Goal: Information Seeking & Learning: Learn about a topic

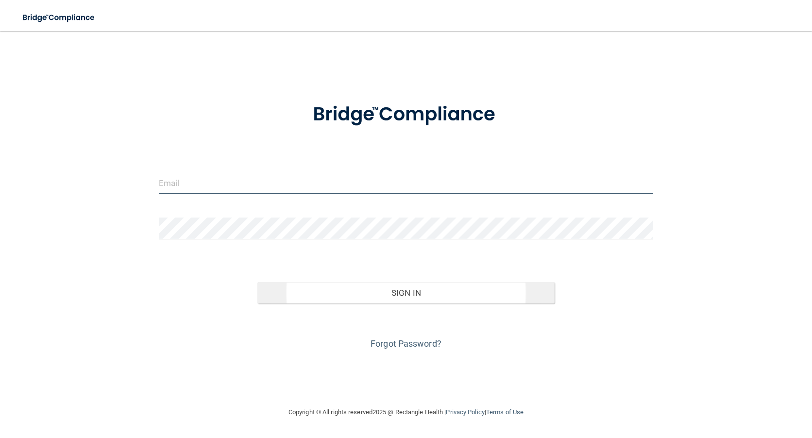
type input "[PERSON_NAME][EMAIL_ADDRESS][PERSON_NAME][DOMAIN_NAME]"
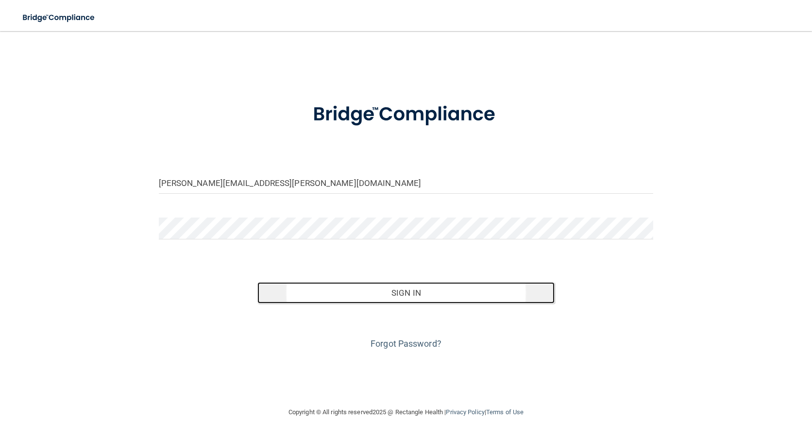
click at [413, 292] on button "Sign In" at bounding box center [405, 292] width 297 height 21
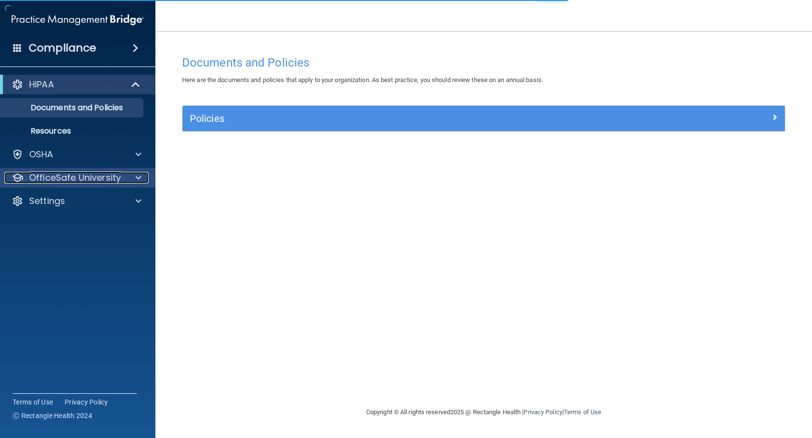
click at [51, 175] on p "OfficeSafe University" at bounding box center [75, 178] width 92 height 12
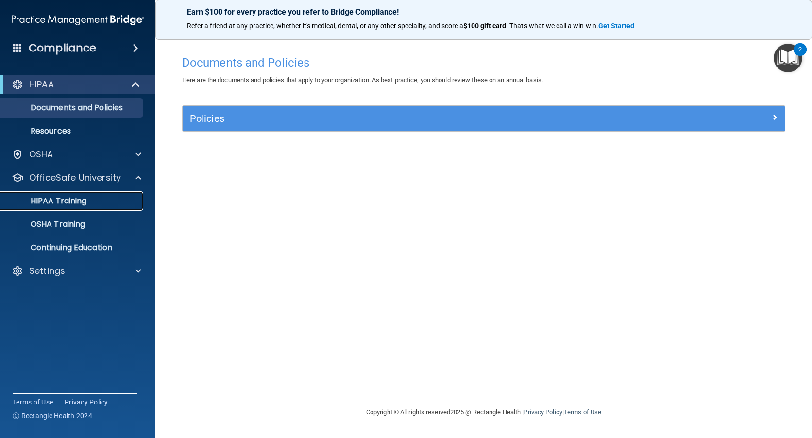
click at [71, 197] on p "HIPAA Training" at bounding box center [46, 201] width 80 height 10
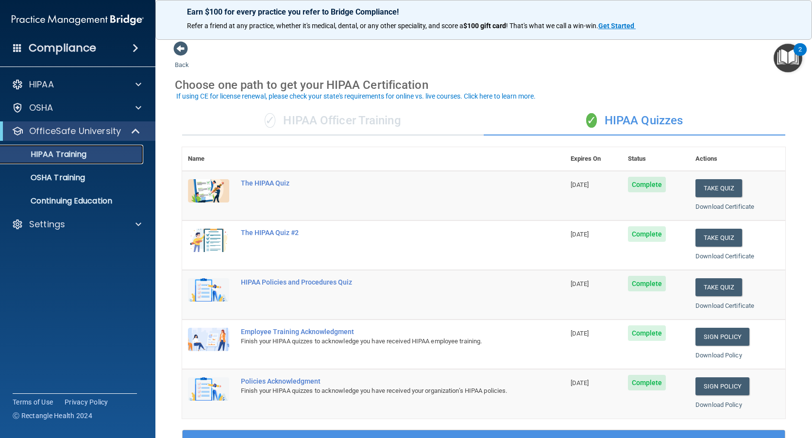
scroll to position [49, 0]
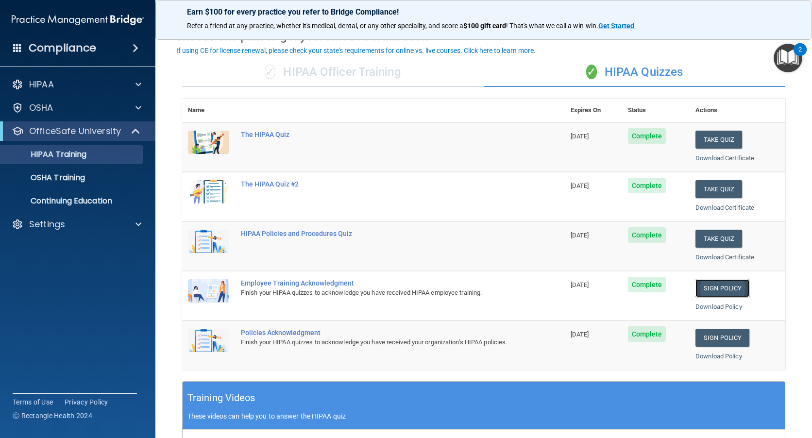
click at [709, 287] on link "Sign Policy" at bounding box center [722, 288] width 54 height 18
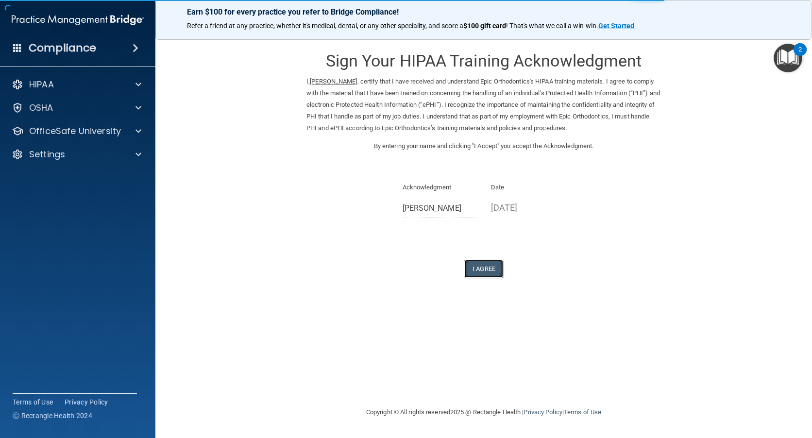
click at [483, 269] on button "I Agree" at bounding box center [483, 269] width 39 height 18
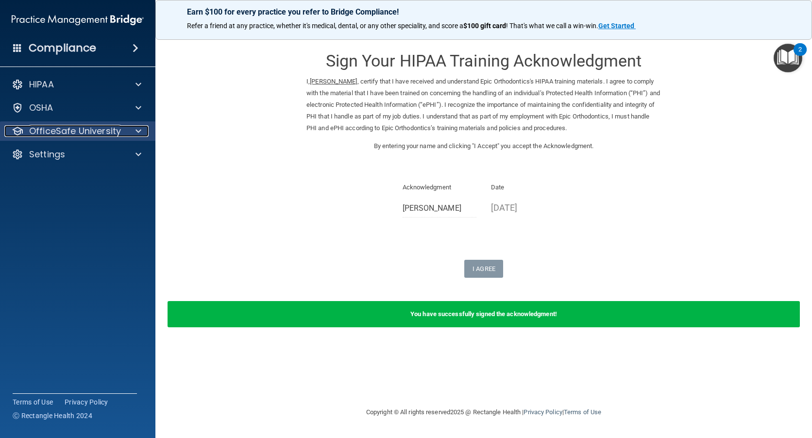
click at [87, 129] on p "OfficeSafe University" at bounding box center [75, 131] width 92 height 12
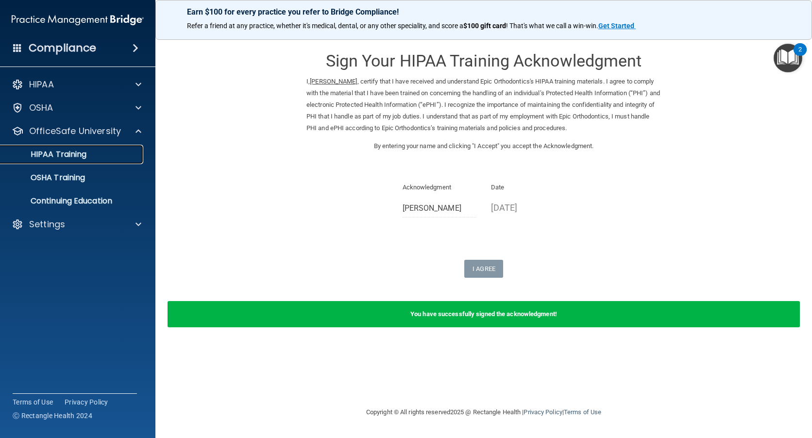
click at [77, 153] on p "HIPAA Training" at bounding box center [46, 155] width 80 height 10
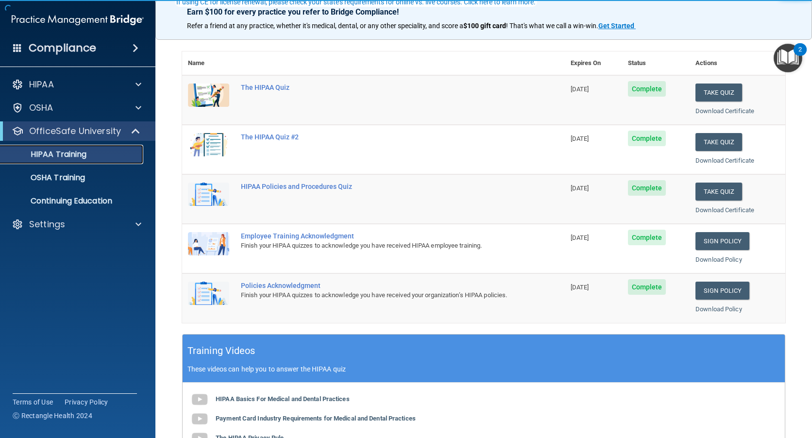
scroll to position [97, 0]
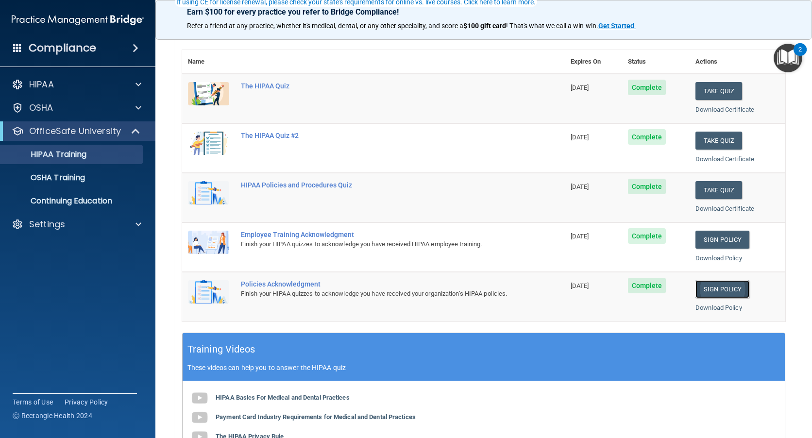
click at [721, 290] on link "Sign Policy" at bounding box center [722, 289] width 54 height 18
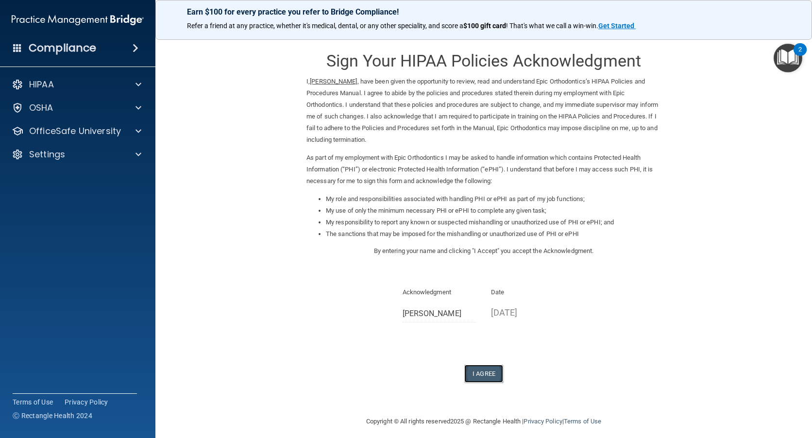
click at [473, 367] on button "I Agree" at bounding box center [483, 374] width 39 height 18
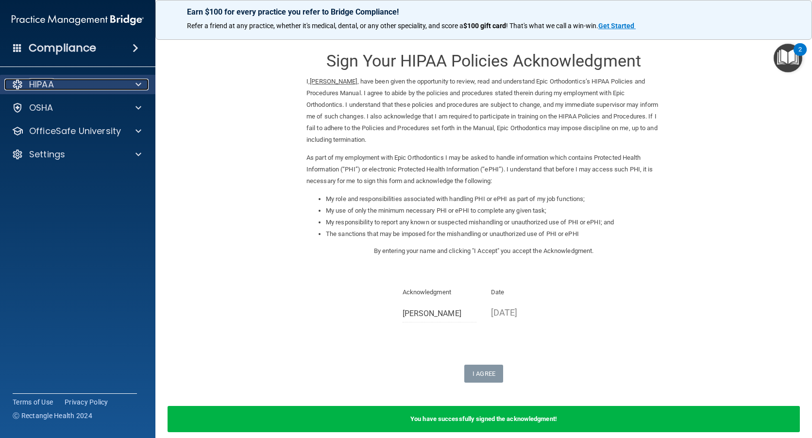
click at [39, 83] on p "HIPAA" at bounding box center [41, 85] width 25 height 12
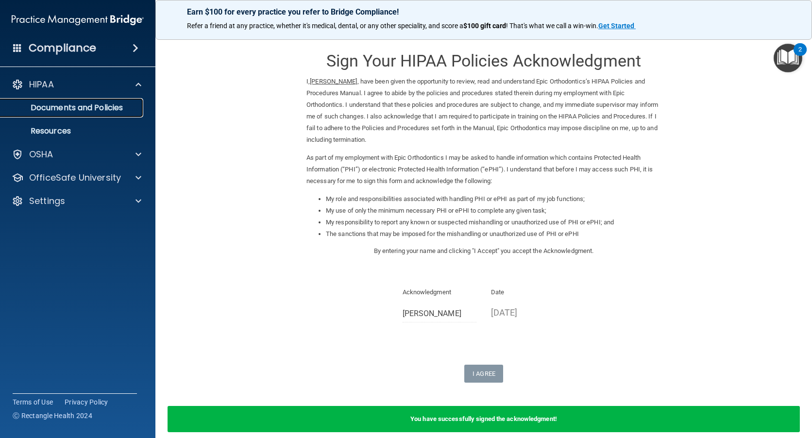
click at [80, 104] on p "Documents and Policies" at bounding box center [72, 108] width 133 height 10
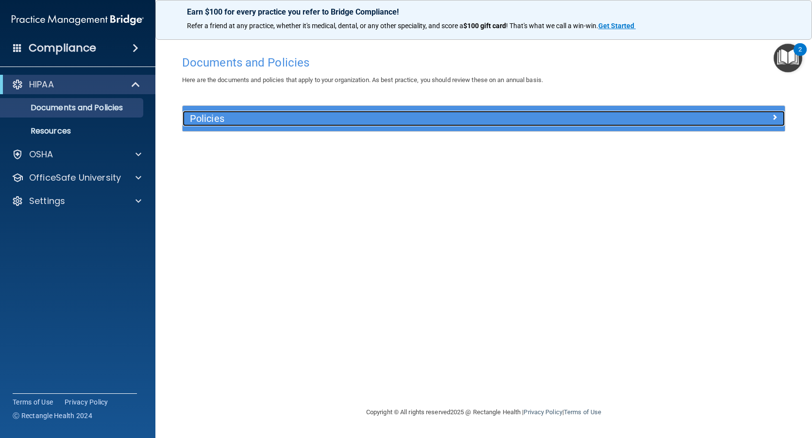
click at [217, 116] on h5 "Policies" at bounding box center [408, 118] width 437 height 11
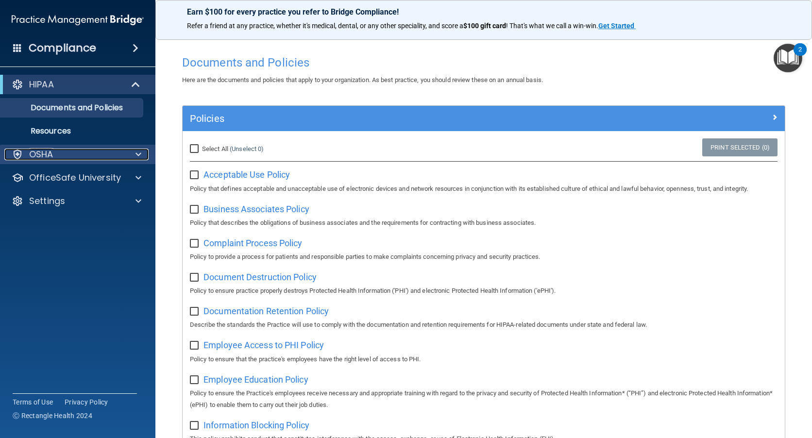
click at [41, 151] on p "OSHA" at bounding box center [41, 155] width 24 height 12
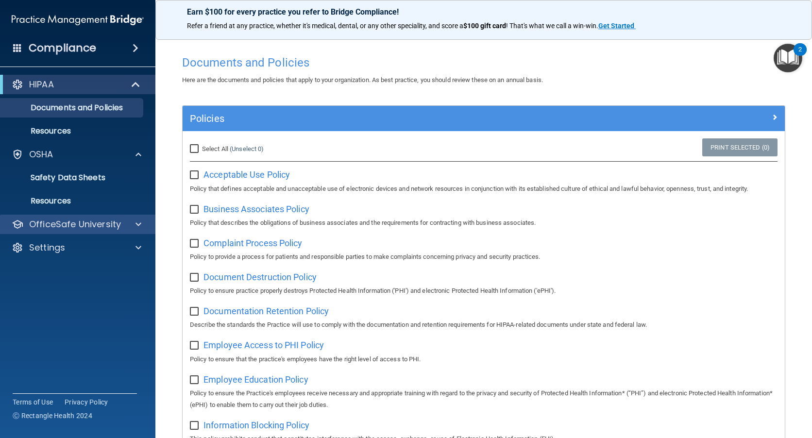
click at [42, 217] on div "OfficeSafe University" at bounding box center [78, 224] width 156 height 19
click at [95, 224] on p "OfficeSafe University" at bounding box center [75, 224] width 92 height 12
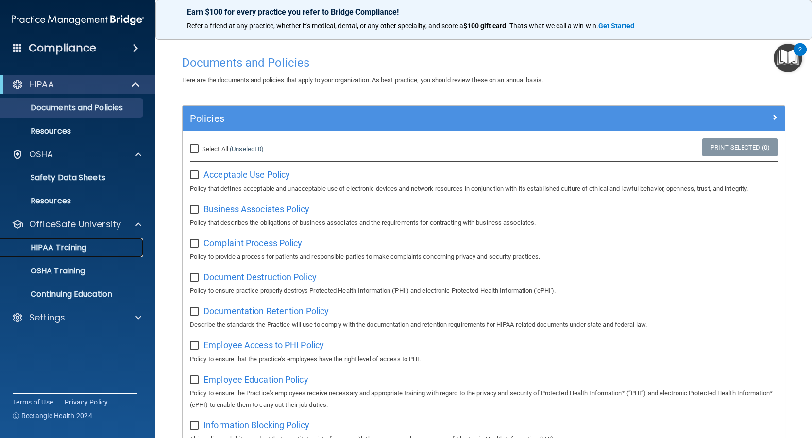
click at [66, 244] on p "HIPAA Training" at bounding box center [46, 248] width 80 height 10
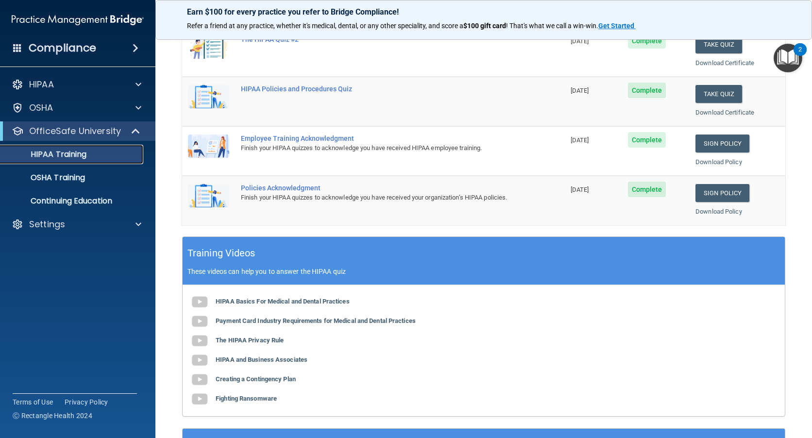
scroll to position [194, 0]
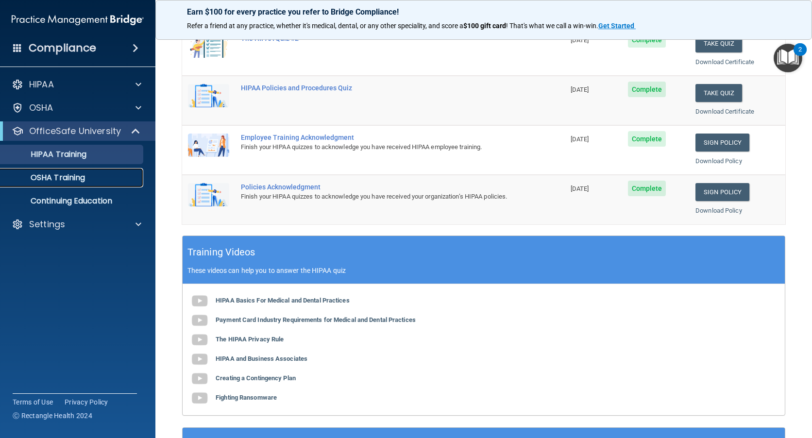
click at [53, 174] on p "OSHA Training" at bounding box center [45, 178] width 79 height 10
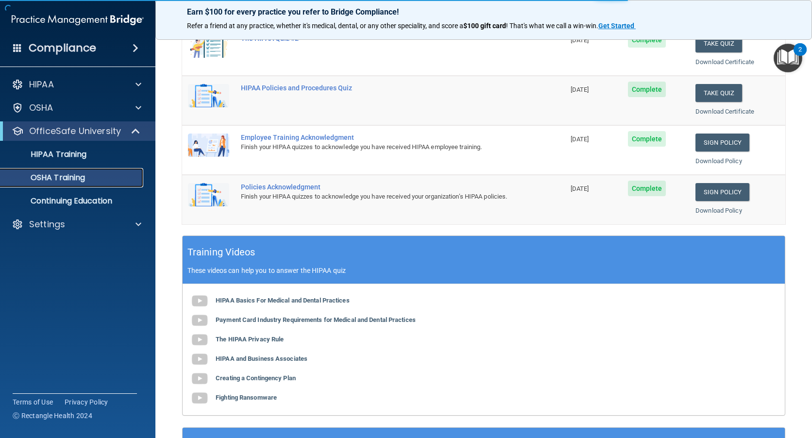
scroll to position [5, 0]
